Goal: Find specific page/section: Find specific page/section

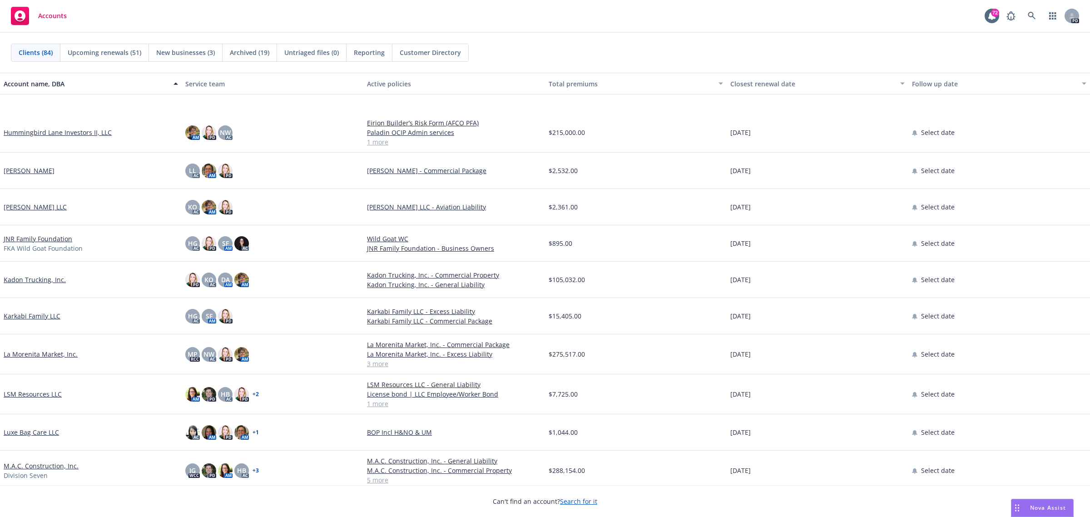
scroll to position [1420, 0]
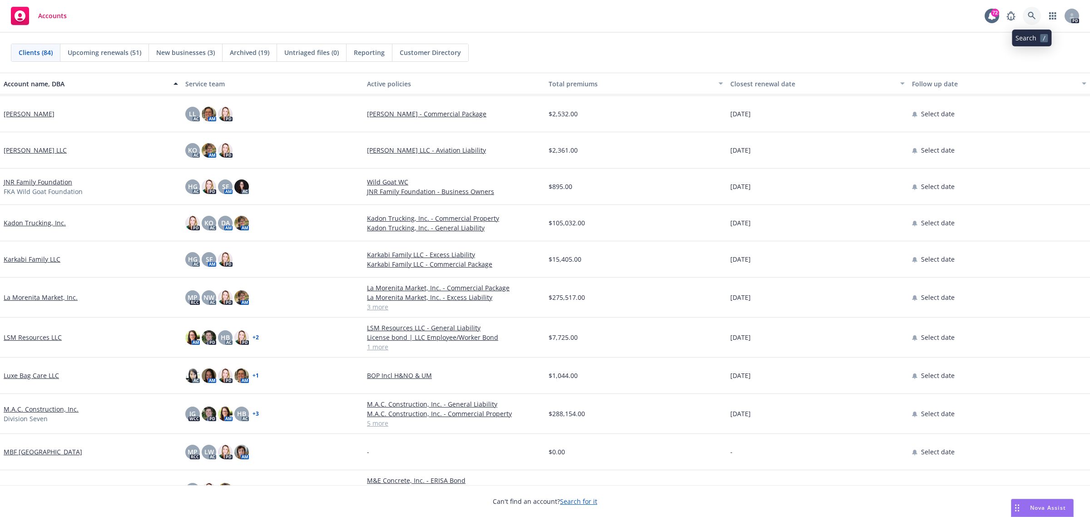
click at [1032, 14] on icon at bounding box center [1032, 16] width 8 height 8
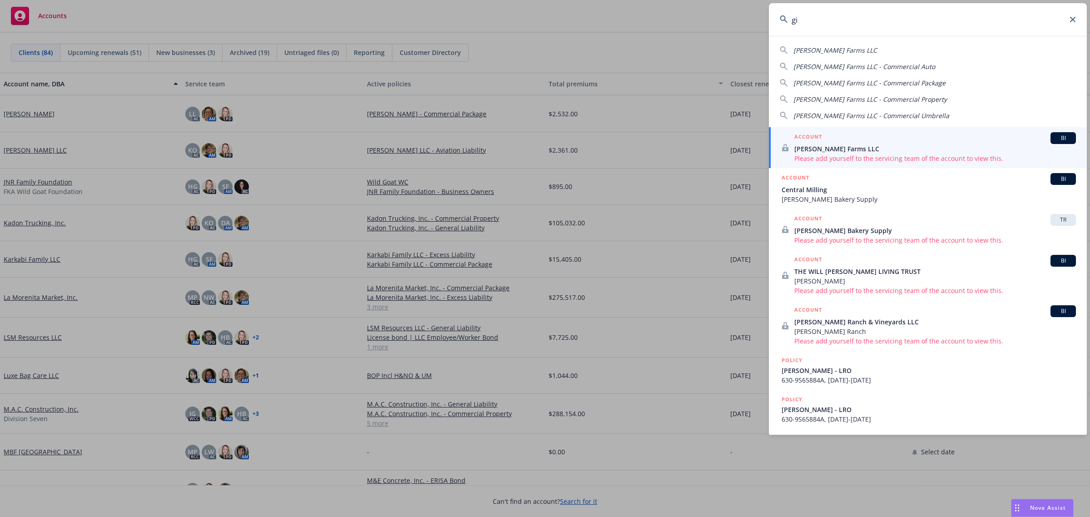
type input "g"
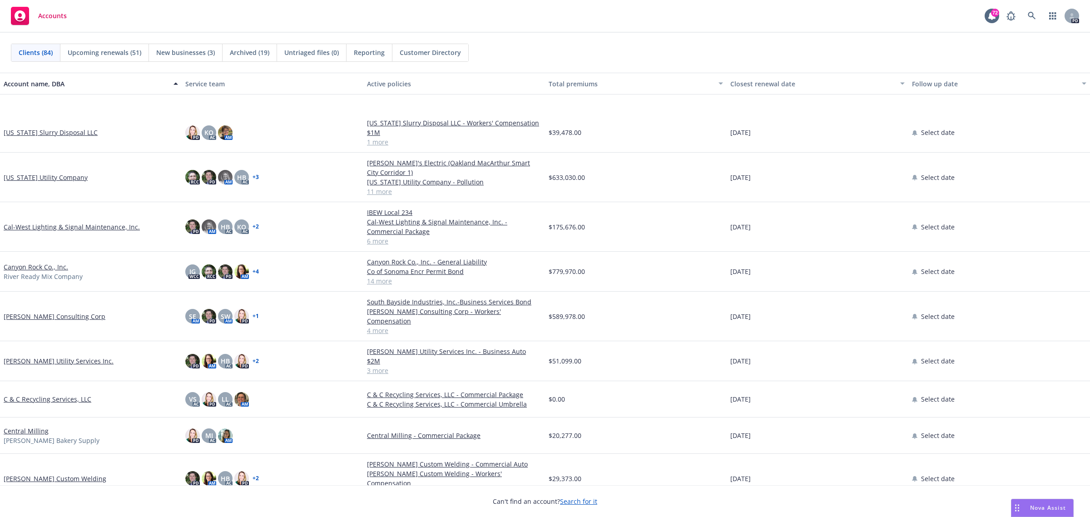
scroll to position [511, 0]
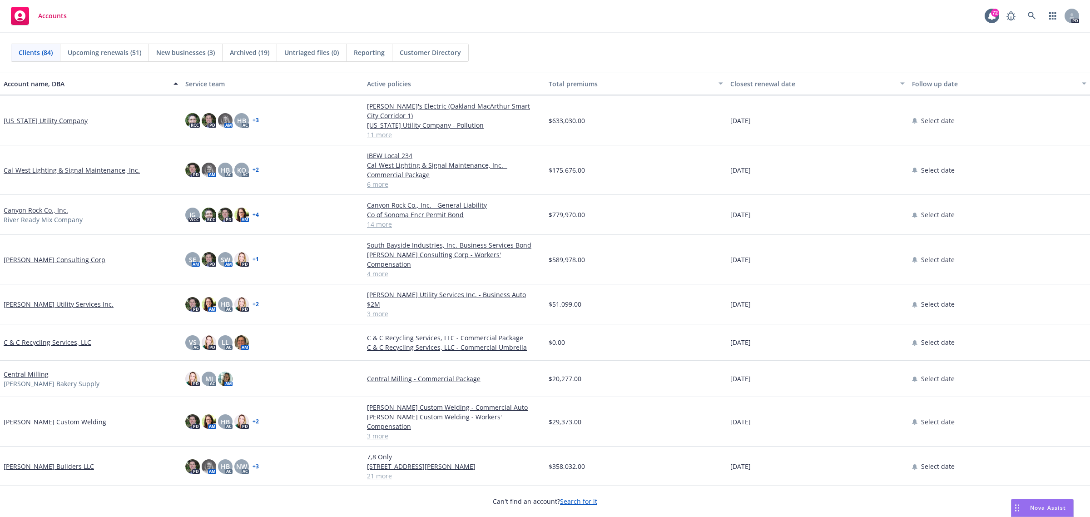
click at [25, 369] on link "Central Milling" at bounding box center [26, 374] width 45 height 10
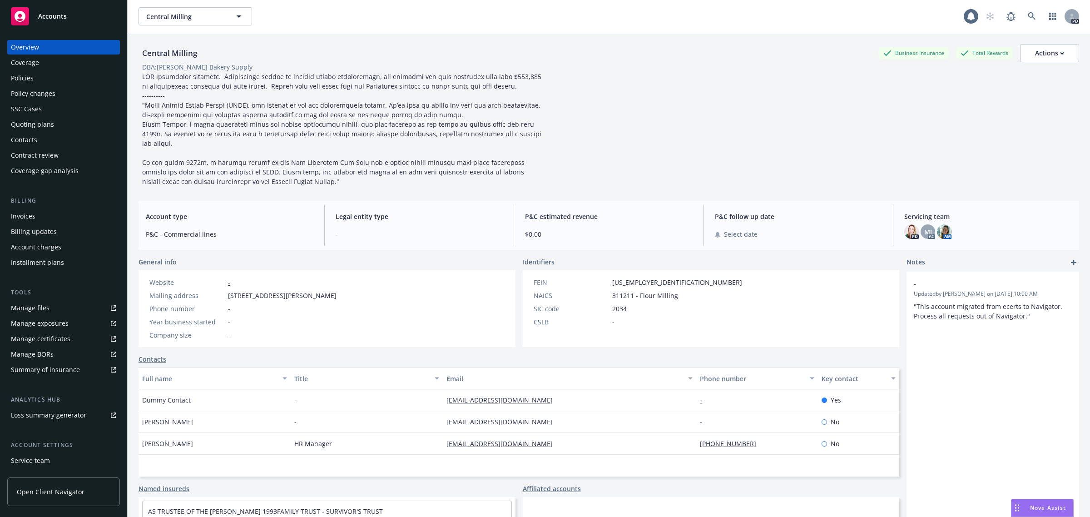
click at [28, 79] on div "Policies" at bounding box center [22, 78] width 23 height 15
click at [21, 76] on div "Policies" at bounding box center [22, 78] width 23 height 15
